Goal: Transaction & Acquisition: Obtain resource

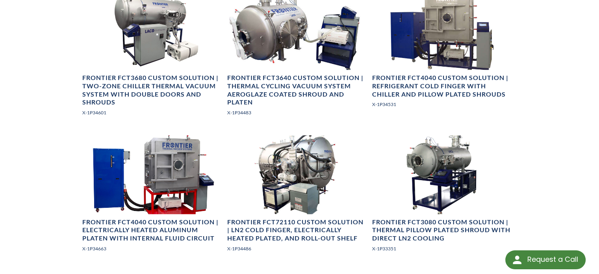
scroll to position [630, 0]
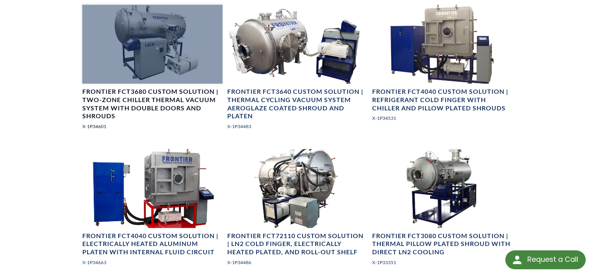
click at [132, 105] on h4 "Frontier FCT3680 Custom Solution | Two-Zone Chiller Thermal Vacuum System with …" at bounding box center [152, 103] width 140 height 33
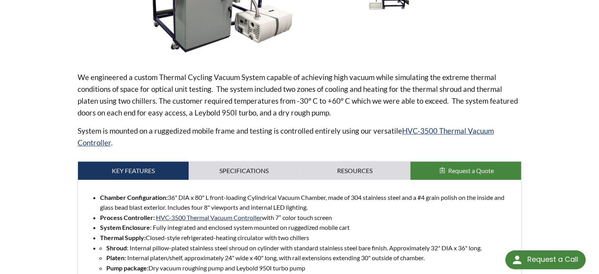
scroll to position [276, 0]
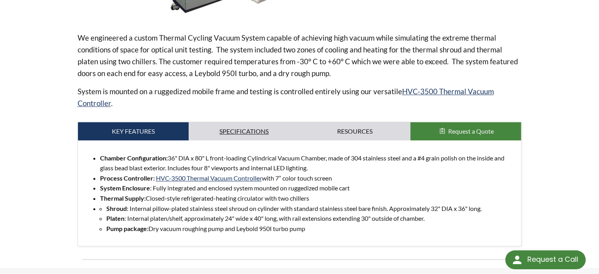
click at [245, 132] on link "Specifications" at bounding box center [244, 131] width 111 height 18
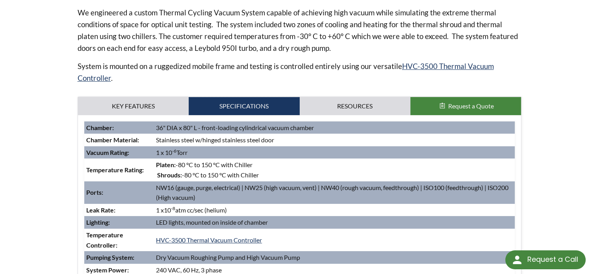
scroll to position [315, 0]
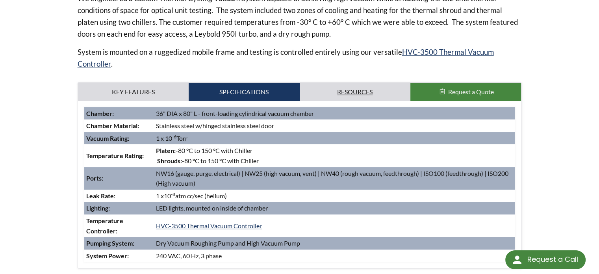
click at [353, 90] on link "Resources" at bounding box center [355, 92] width 111 height 18
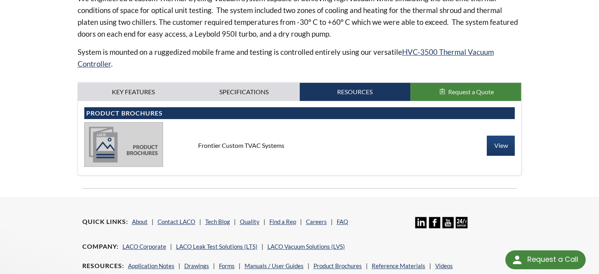
click at [460, 93] on span "Request a Quote" at bounding box center [471, 91] width 46 height 7
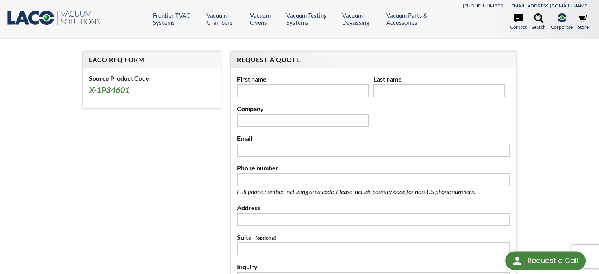
select select "Fordítómodul"
